Goal: Complete application form: Complete application form

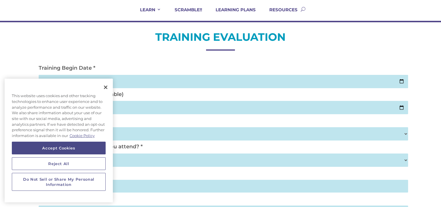
scroll to position [46, 0]
click at [104, 89] on button "Close" at bounding box center [105, 87] width 13 height 13
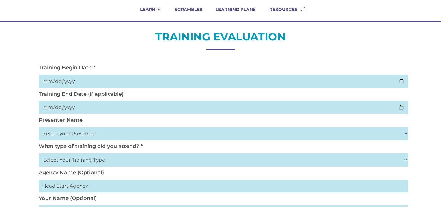
click at [399, 79] on input "date" at bounding box center [223, 80] width 369 height 13
type input "[DATE]"
click at [97, 110] on input "date" at bounding box center [223, 106] width 369 height 13
click at [399, 106] on input "date" at bounding box center [223, 106] width 369 height 13
type input "2025-10-02"
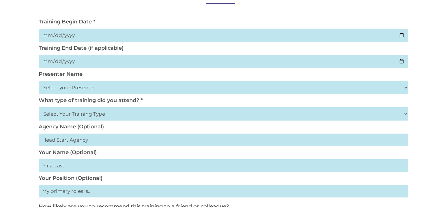
scroll to position [93, 0]
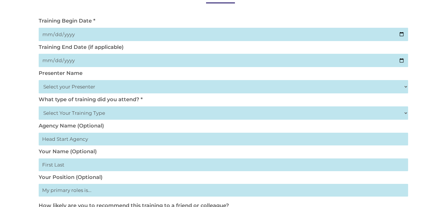
click at [405, 84] on select "Select your Presenter Aaron Dickerson Amy Corkery Cindy Coats Danielle Hensley …" at bounding box center [223, 86] width 369 height 13
click at [39, 80] on select "Select your Presenter Aaron Dickerson Amy Corkery Cindy Coats Danielle Hensley …" at bounding box center [223, 86] width 369 height 13
click at [403, 87] on select "Select your Presenter Aaron Dickerson Amy Corkery Cindy Coats Danielle Hensley …" at bounding box center [223, 86] width 369 height 13
select select "Nickerson, Trecia"
click at [39, 80] on select "Select your Presenter Aaron Dickerson Amy Corkery Cindy Coats Danielle Hensley …" at bounding box center [223, 86] width 369 height 13
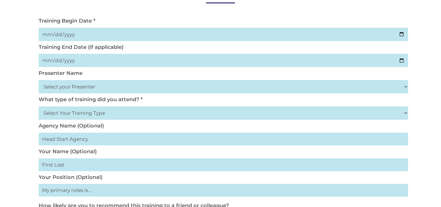
click at [110, 114] on select "Select Your Training Type On-site (at your agency) Virtual Visit Live Group Web…" at bounding box center [223, 112] width 369 height 13
click at [39, 106] on select "Select Your Training Type On-site (at your agency) Virtual Visit Live Group Web…" at bounding box center [223, 112] width 369 height 13
click at [403, 112] on select "Select Your Training Type On-site (at your agency) Virtual Visit Live Group Web…" at bounding box center [223, 112] width 369 height 13
click at [39, 106] on select "Select Your Training Type On-site (at your agency) Virtual Visit Live Group Web…" at bounding box center [223, 112] width 369 height 13
click at [406, 115] on select "Select Your Training Type On-site (at your agency) Virtual Visit Live Group Web…" at bounding box center [223, 112] width 369 height 13
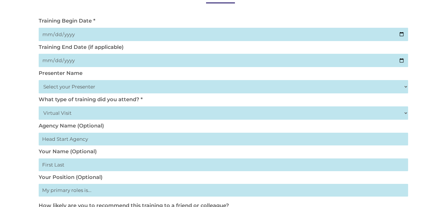
select select "Live Group Webinar"
click at [39, 106] on select "Select Your Training Type On-site (at your agency) Virtual Visit Live Group Web…" at bounding box center [223, 112] width 369 height 13
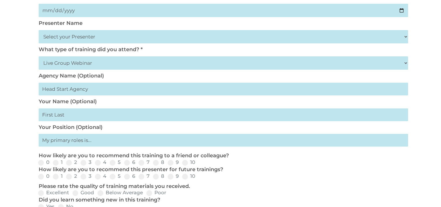
scroll to position [141, 0]
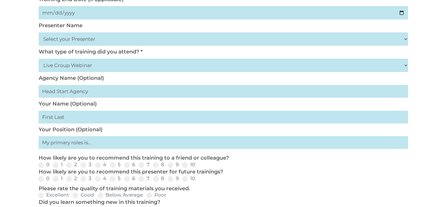
click at [123, 119] on input "text" at bounding box center [223, 116] width 369 height 13
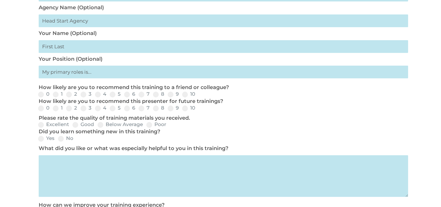
scroll to position [211, 0]
click at [83, 70] on input "text" at bounding box center [223, 71] width 369 height 13
type input "Center Director"
drag, startPoint x: 170, startPoint y: 97, endPoint x: 171, endPoint y: 101, distance: 4.4
click at [170, 96] on span at bounding box center [171, 94] width 6 height 6
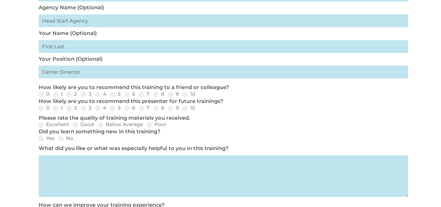
click at [181, 96] on input "9" at bounding box center [183, 96] width 4 height 4
radio input "true"
click at [174, 106] on label "9" at bounding box center [173, 107] width 11 height 5
click at [181, 108] on input "9" at bounding box center [183, 110] width 4 height 4
radio input "true"
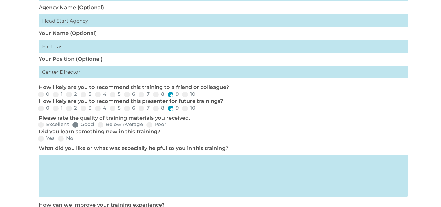
click at [78, 123] on label "Good" at bounding box center [83, 124] width 22 height 5
click at [97, 125] on input "Good" at bounding box center [99, 127] width 4 height 4
radio input "true"
click at [42, 136] on span at bounding box center [41, 139] width 6 height 6
click at [57, 138] on input "Yes" at bounding box center [59, 140] width 4 height 4
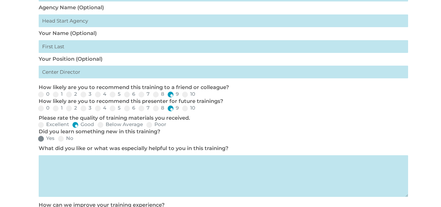
radio input "true"
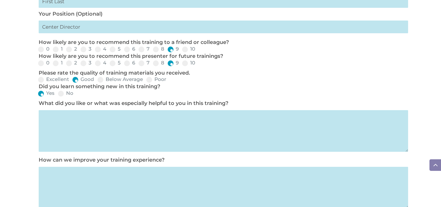
scroll to position [258, 0]
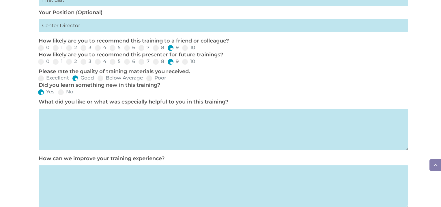
click at [55, 121] on textarea at bounding box center [223, 129] width 369 height 42
drag, startPoint x: 47, startPoint y: 118, endPoint x: 177, endPoint y: 132, distance: 130.8
click at [177, 132] on textarea "How easy CHild Plus online is to use." at bounding box center [223, 129] width 369 height 42
drag, startPoint x: 48, startPoint y: 116, endPoint x: 180, endPoint y: 133, distance: 133.2
click at [191, 133] on textarea "How easy Child Plus online is to use." at bounding box center [223, 129] width 369 height 42
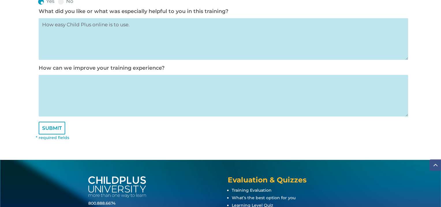
scroll to position [350, 0]
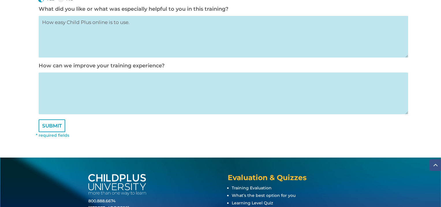
type textarea "How easy Child Plus online is to use."
click at [72, 90] on textarea at bounding box center [223, 93] width 369 height 42
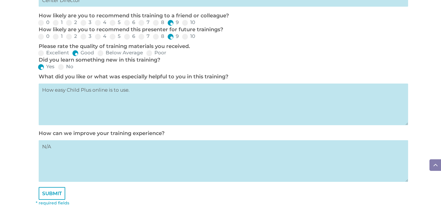
scroll to position [281, 0]
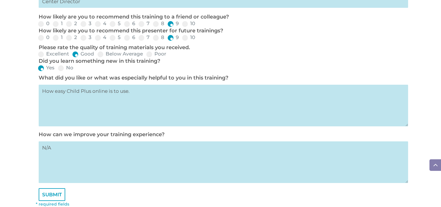
type textarea "N/A"
click at [55, 93] on textarea "How easy Child Plus online is to use." at bounding box center [223, 106] width 369 height 42
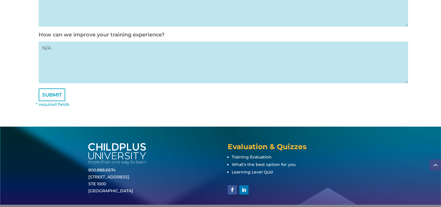
scroll to position [404, 0]
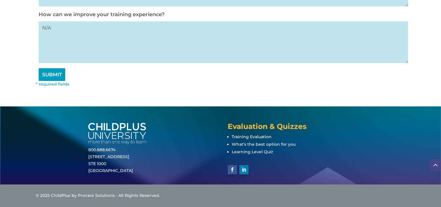
type textarea "Very informational and easy Child Plus online is to use."
click at [55, 78] on input "SUBMIT" at bounding box center [52, 74] width 27 height 13
click at [54, 74] on input "SUBMIT" at bounding box center [52, 74] width 27 height 13
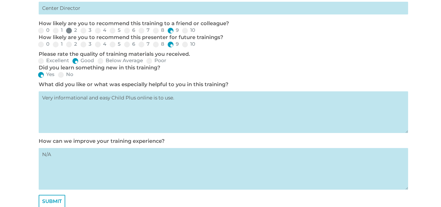
scroll to position [347, 0]
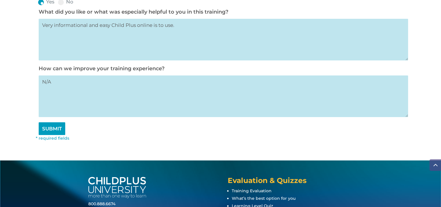
click at [55, 132] on input "SUBMIT" at bounding box center [52, 128] width 27 height 13
click at [52, 134] on input "SUBMIT" at bounding box center [52, 128] width 27 height 13
click at [52, 133] on input "SUBMIT" at bounding box center [52, 128] width 27 height 13
click at [52, 132] on input "SUBMIT" at bounding box center [52, 128] width 27 height 13
click at [52, 131] on input "SUBMIT" at bounding box center [52, 128] width 27 height 13
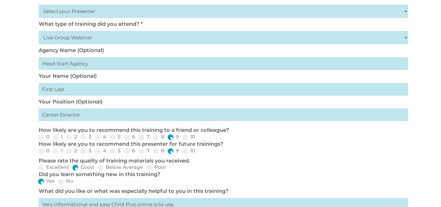
scroll to position [165, 0]
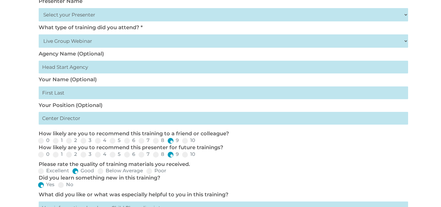
click at [65, 88] on input "text" at bounding box center [223, 92] width 369 height 13
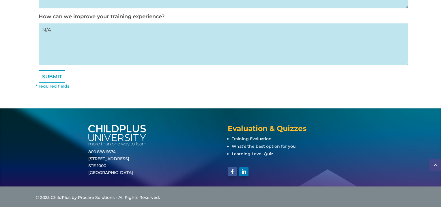
scroll to position [404, 0]
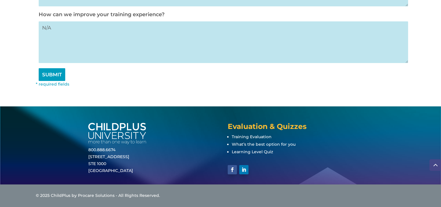
type input "Hernandez .S"
click at [41, 75] on input "SUBMIT" at bounding box center [52, 74] width 27 height 13
click at [42, 75] on input "SUBMIT" at bounding box center [52, 74] width 27 height 13
click at [44, 77] on input "SUBMIT" at bounding box center [52, 74] width 27 height 13
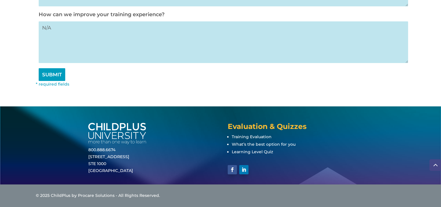
click at [44, 77] on input "SUBMIT" at bounding box center [52, 74] width 27 height 13
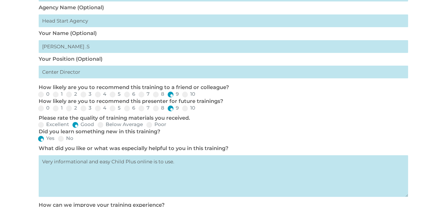
scroll to position [211, 0]
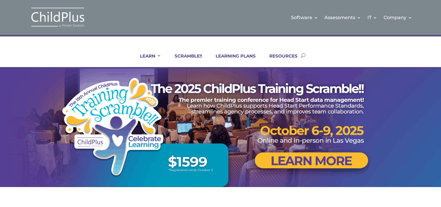
click at [324, 58] on div "LEARN IN-PERSON Consulting On-site Events Summit Scramble!! ONLINE Courses Cert…" at bounding box center [220, 55] width 369 height 23
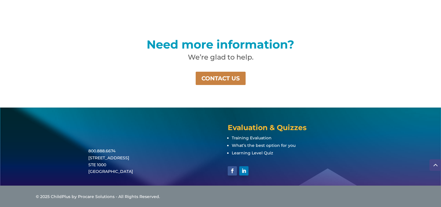
scroll to position [426, 0]
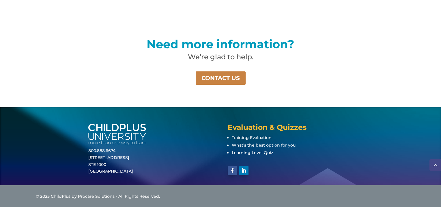
drag, startPoint x: 367, startPoint y: 100, endPoint x: 423, endPoint y: 122, distance: 60.4
